Goal: Task Accomplishment & Management: Use online tool/utility

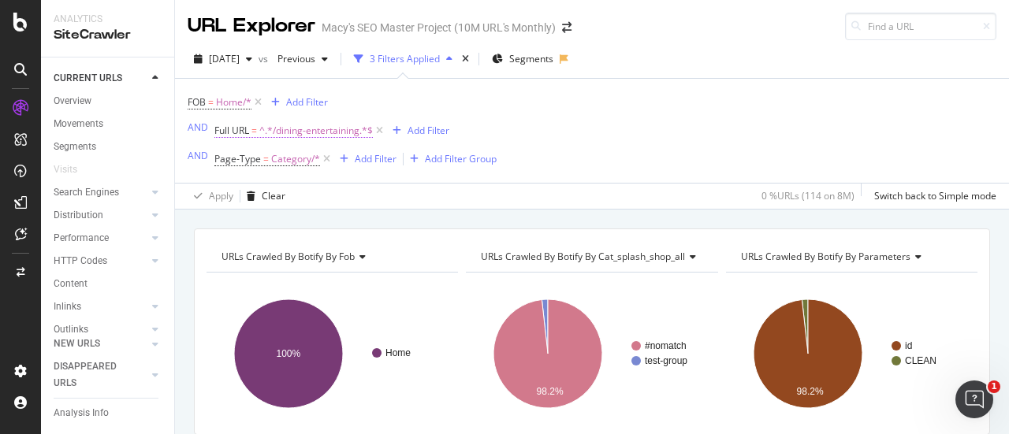
click at [317, 128] on span "^.*/dining-entertaining.*$" at bounding box center [315, 131] width 113 height 22
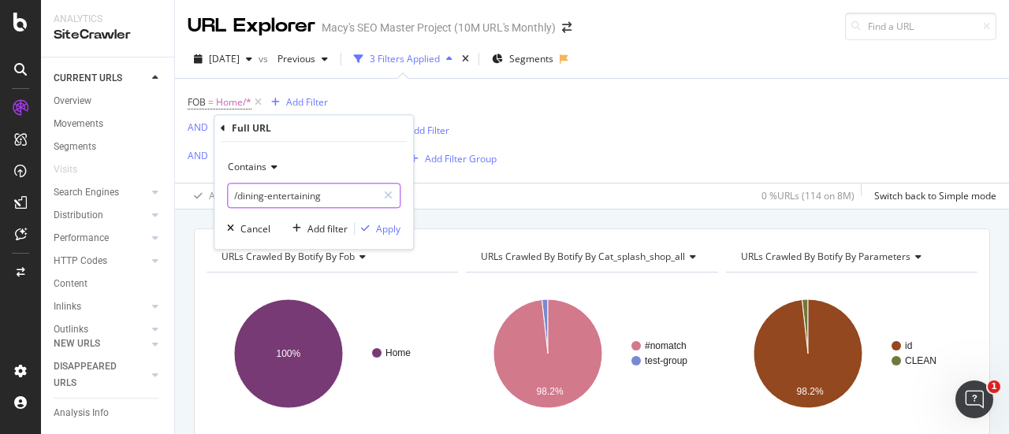
click at [333, 195] on input "/dining-entertaining" at bounding box center [302, 195] width 149 height 25
type input "/sale"
click at [388, 228] on div "Apply" at bounding box center [388, 228] width 24 height 13
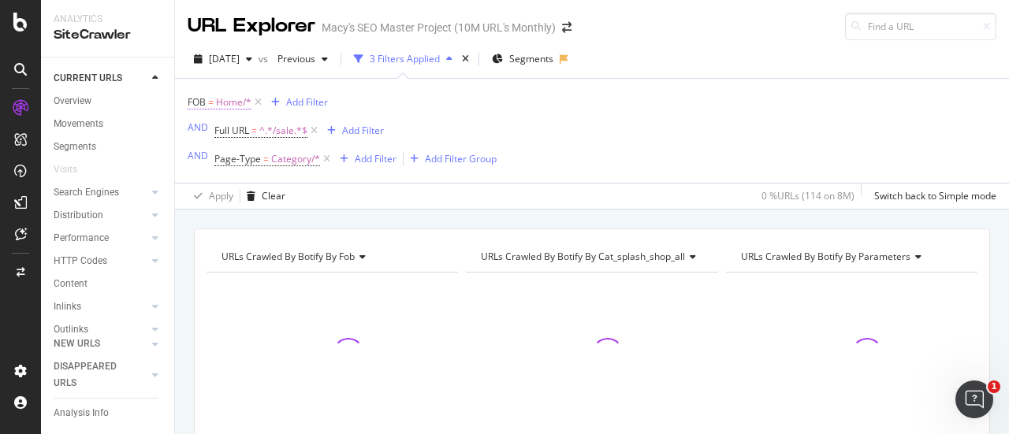
click at [229, 102] on span "Home/*" at bounding box center [233, 102] width 35 height 22
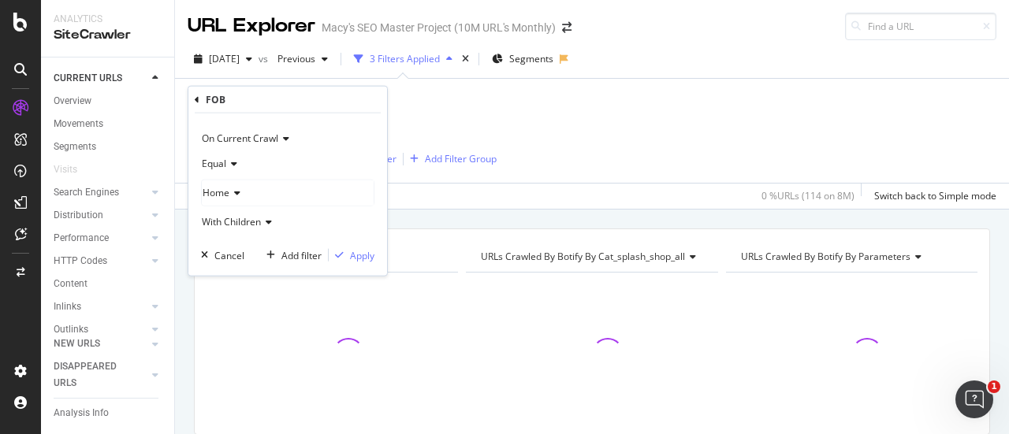
click at [233, 186] on div "Home" at bounding box center [288, 192] width 172 height 25
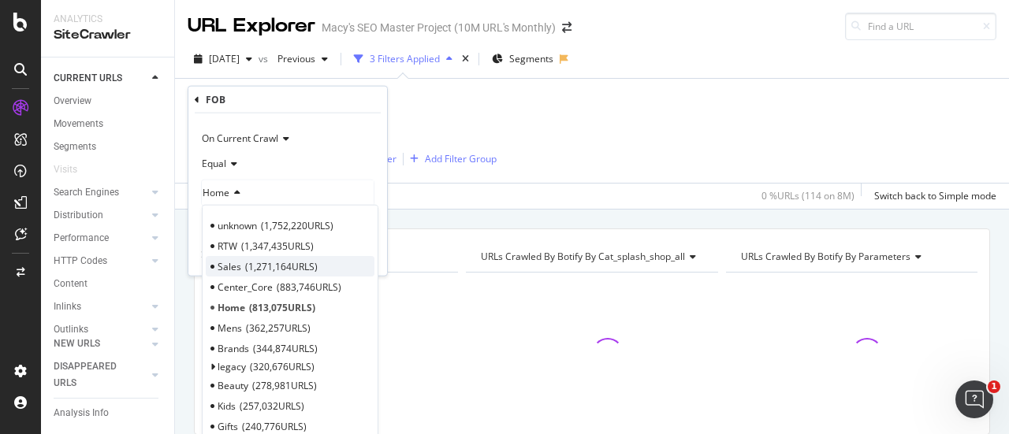
click at [241, 266] on div "Sales 1,271,164 URLS" at bounding box center [290, 266] width 169 height 20
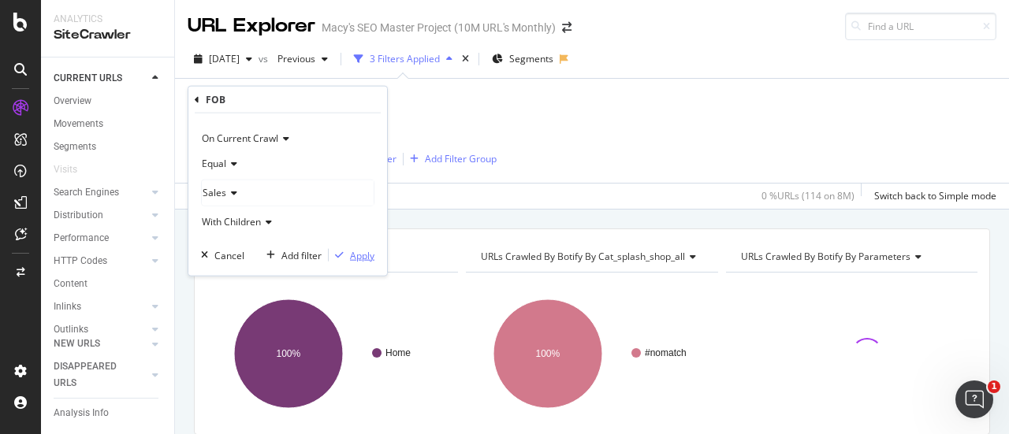
click at [350, 249] on div "Apply" at bounding box center [362, 254] width 24 height 13
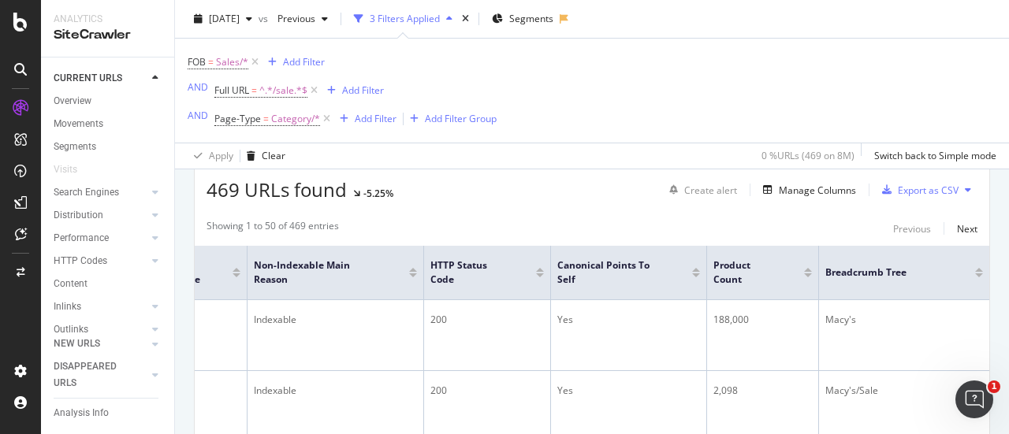
scroll to position [286, 0]
click at [898, 192] on div "Export as CSV" at bounding box center [928, 190] width 61 height 13
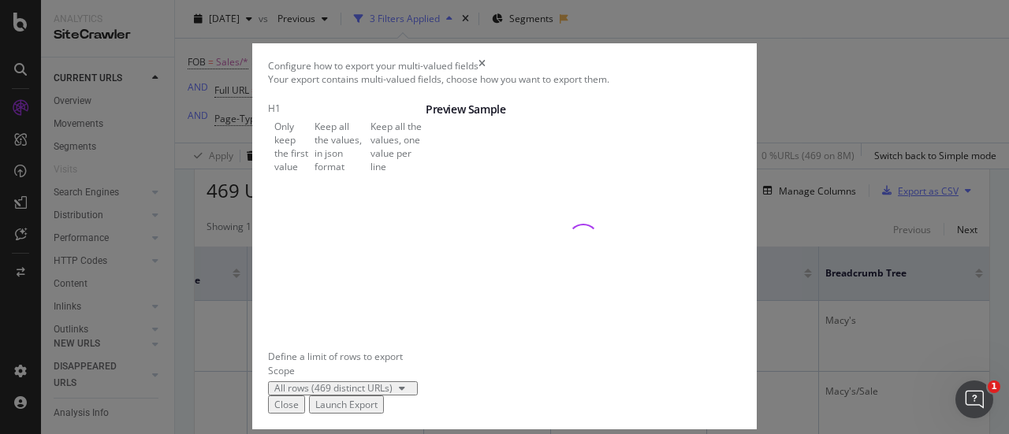
scroll to position [113, 0]
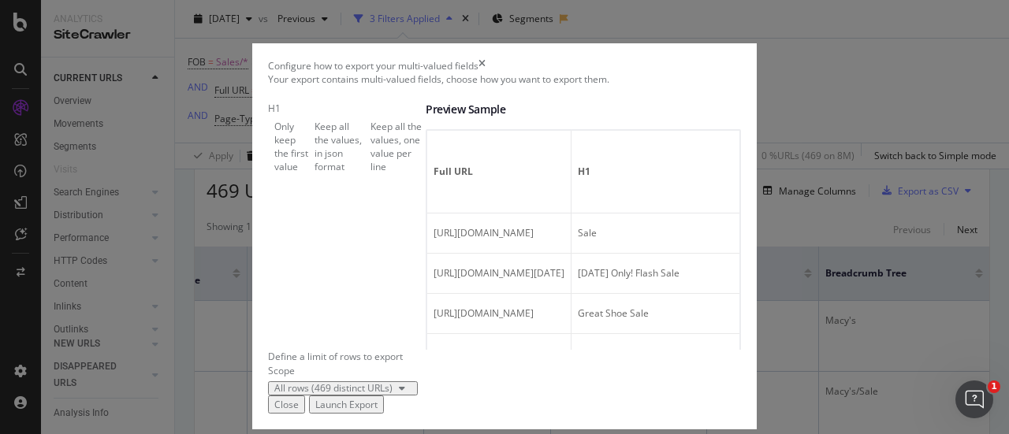
click at [377, 398] on div "Launch Export" at bounding box center [346, 404] width 62 height 13
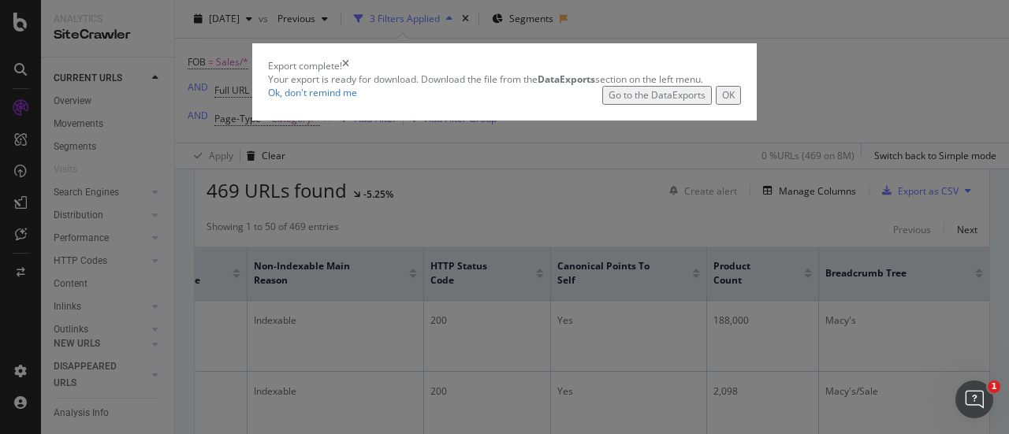
click at [670, 102] on div "Go to the DataExports" at bounding box center [656, 94] width 97 height 13
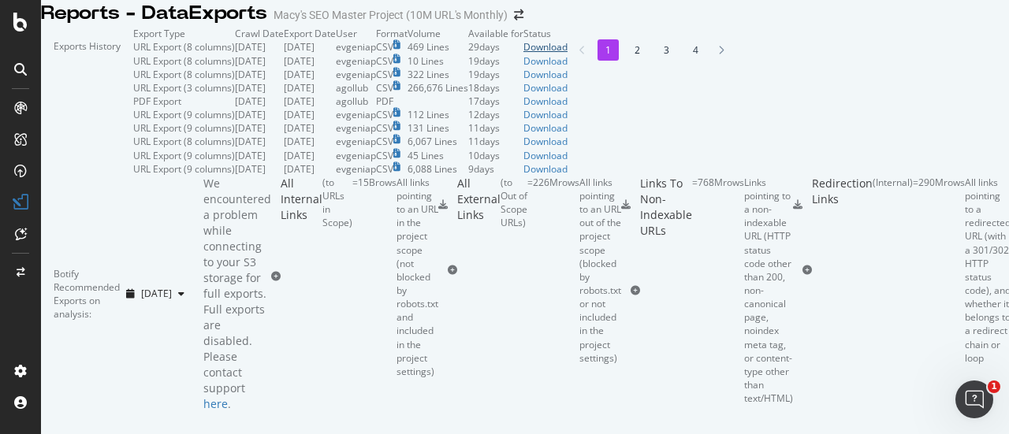
click at [567, 54] on div "Download" at bounding box center [545, 46] width 44 height 13
